Goal: Information Seeking & Learning: Learn about a topic

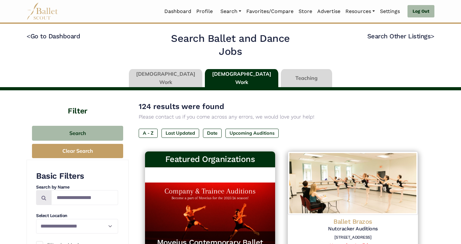
click at [186, 78] on link at bounding box center [165, 78] width 73 height 18
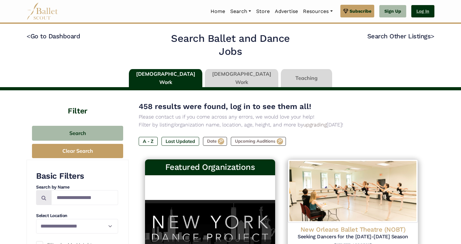
click at [417, 14] on link "Log In" at bounding box center [422, 11] width 23 height 13
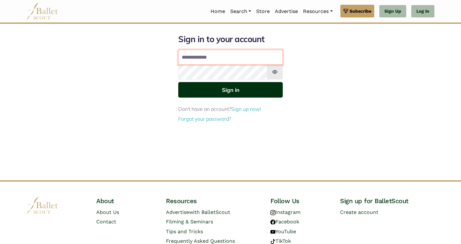
type input "**********"
click at [237, 90] on button "Sign in" at bounding box center [230, 90] width 104 height 16
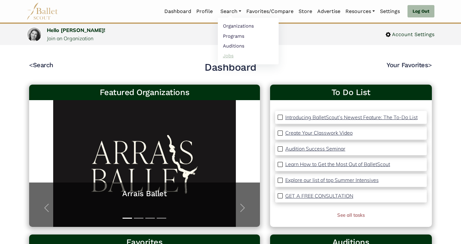
click at [227, 58] on link "Jobs" at bounding box center [248, 56] width 61 height 10
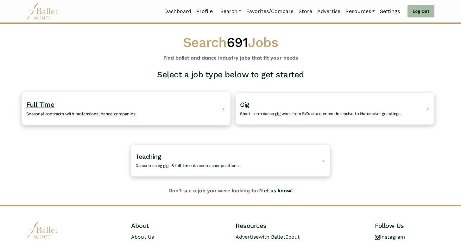
click at [197, 105] on div "Full Time Seasonal contracts with professional dance companies. >" at bounding box center [126, 108] width 208 height 33
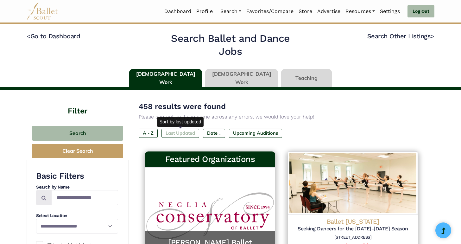
click at [183, 130] on label "Last Updated" at bounding box center [180, 132] width 38 height 9
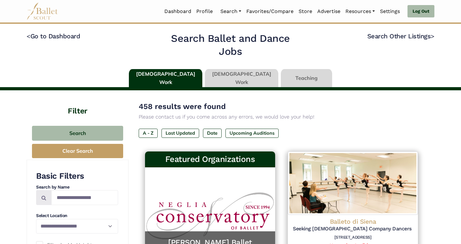
click at [226, 78] on link at bounding box center [241, 78] width 73 height 18
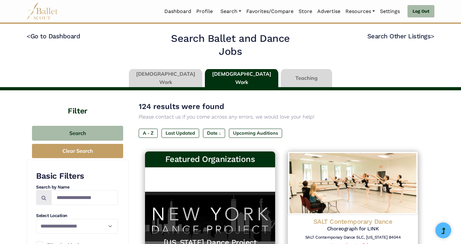
scroll to position [2, 0]
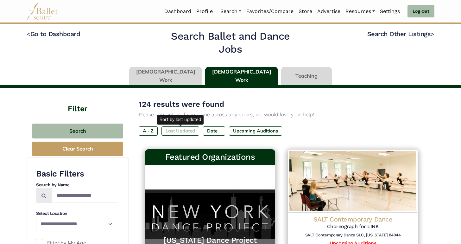
click at [179, 129] on label "Last Updated" at bounding box center [180, 130] width 38 height 9
